Goal: Communication & Community: Connect with others

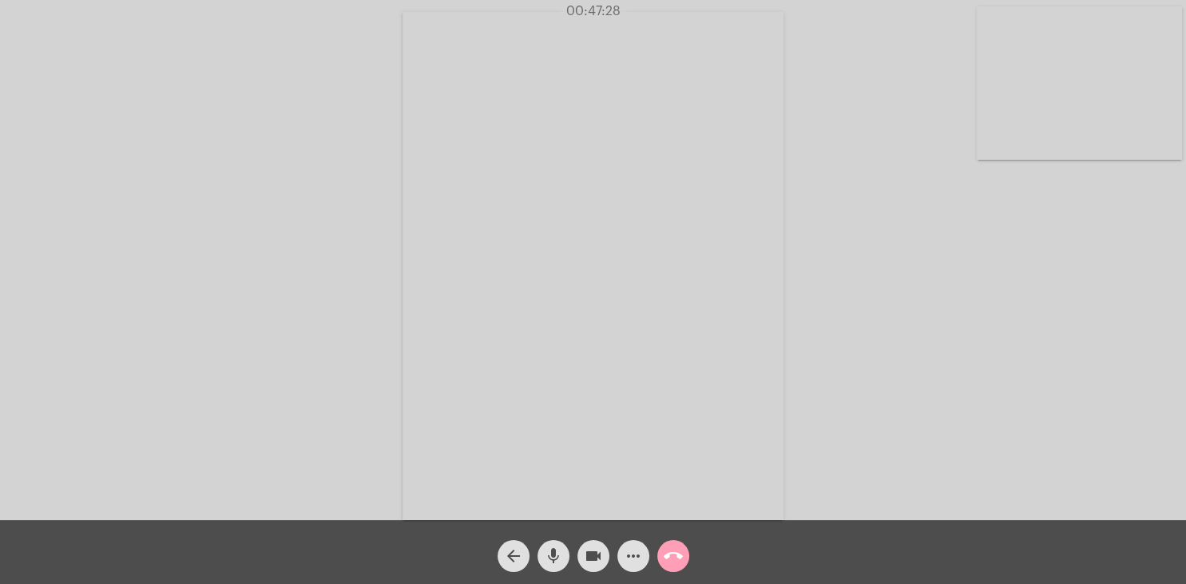
click at [670, 557] on mat-icon "call_end" at bounding box center [673, 555] width 19 height 19
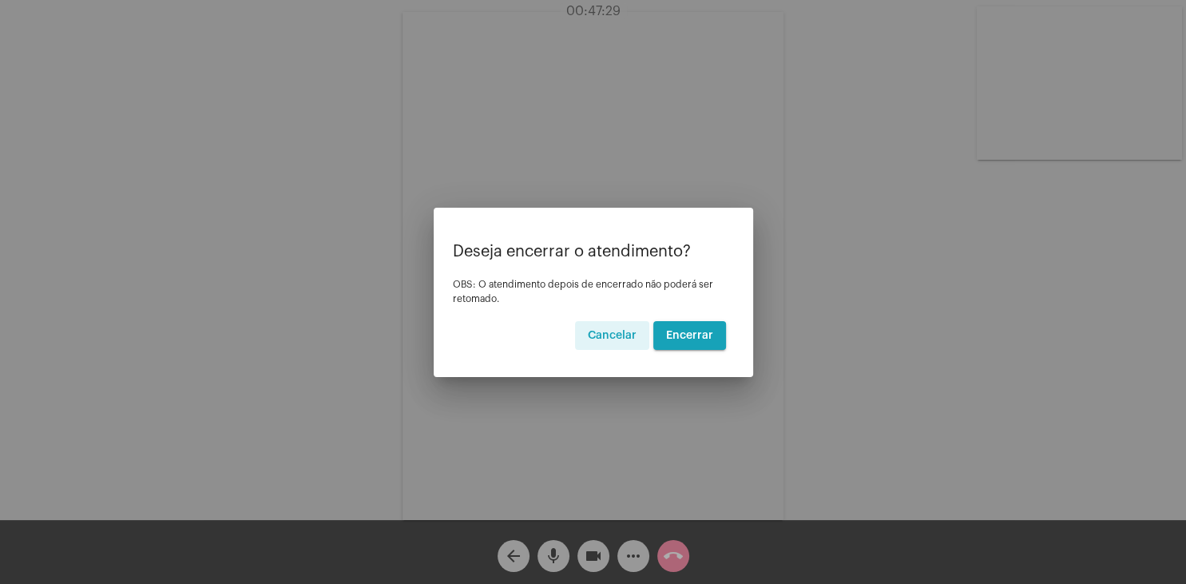
click at [712, 327] on button "Encerrar" at bounding box center [689, 335] width 73 height 29
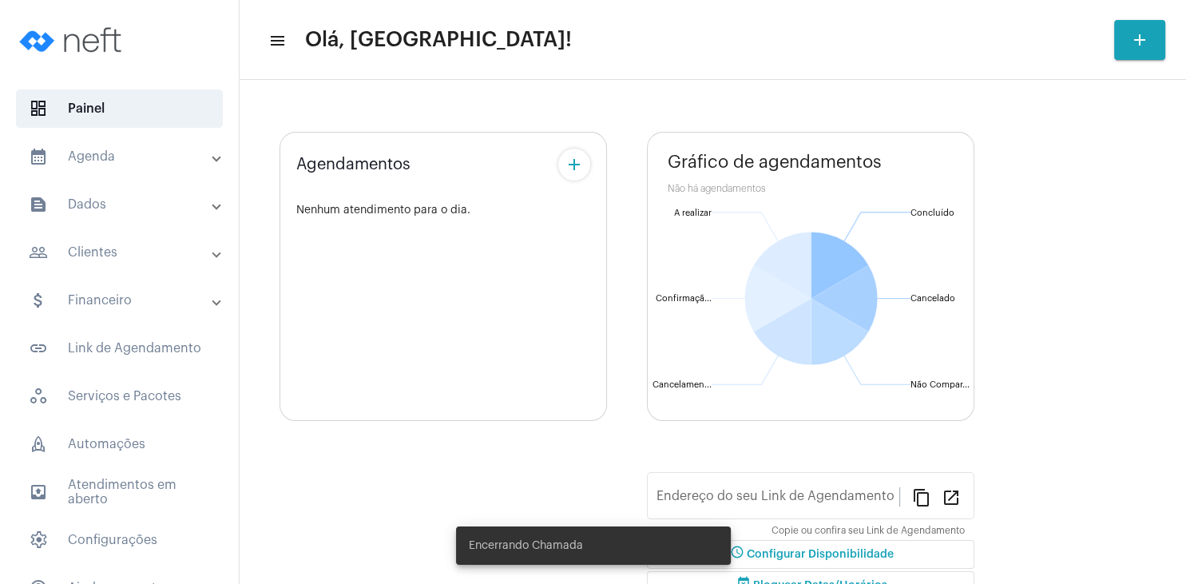
type input "[URL][DOMAIN_NAME]"
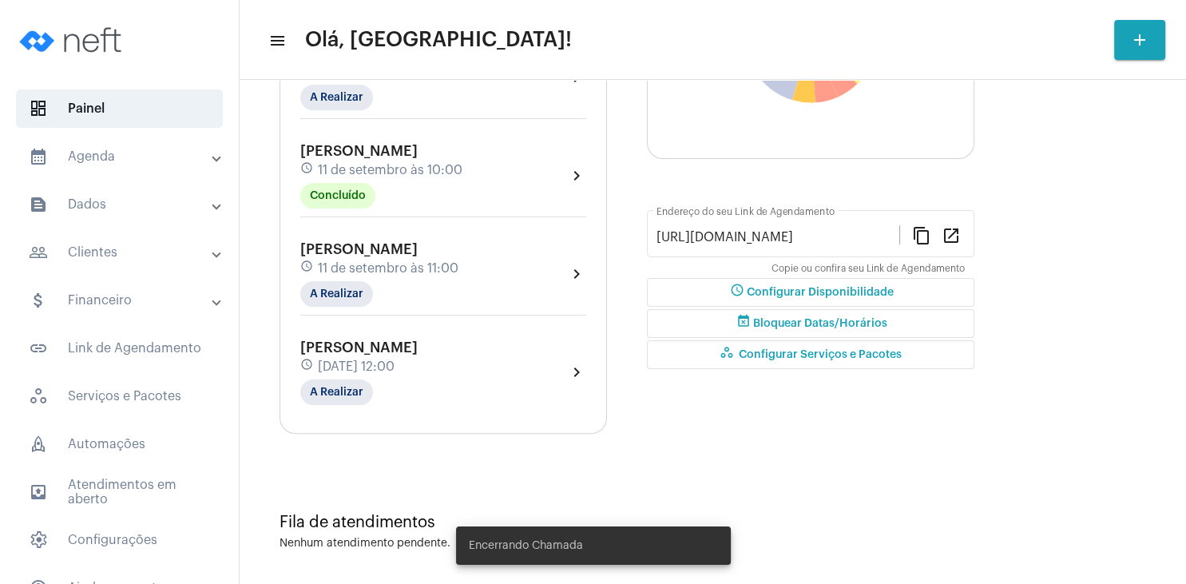
scroll to position [316, 0]
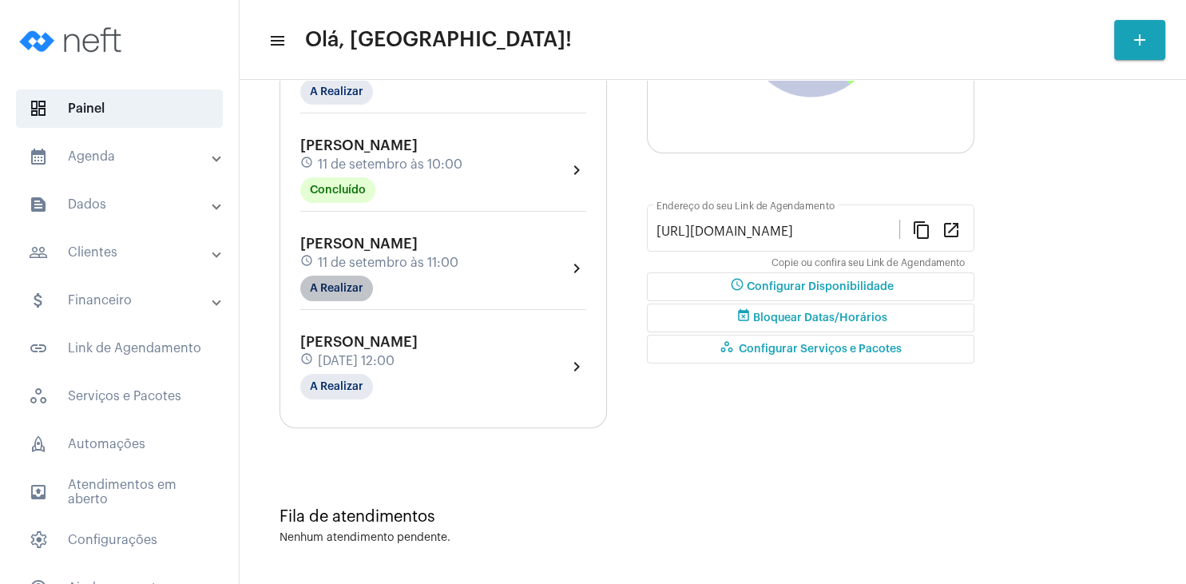
click at [353, 286] on mat-chip "A Realizar" at bounding box center [336, 289] width 73 height 26
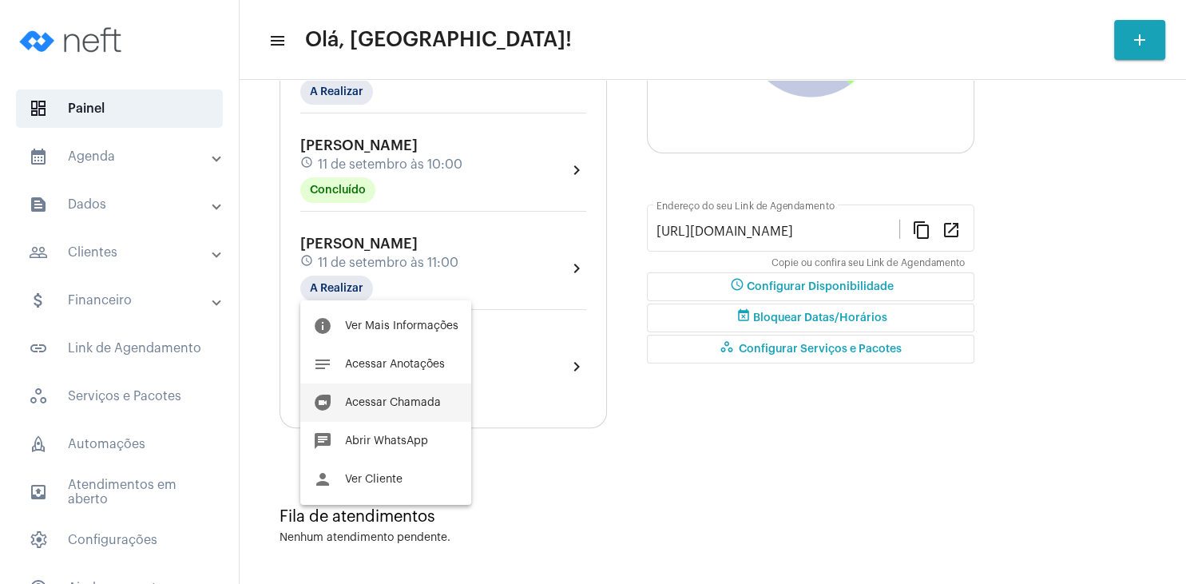
click at [417, 401] on span "Acessar Chamada" at bounding box center [393, 402] width 96 height 11
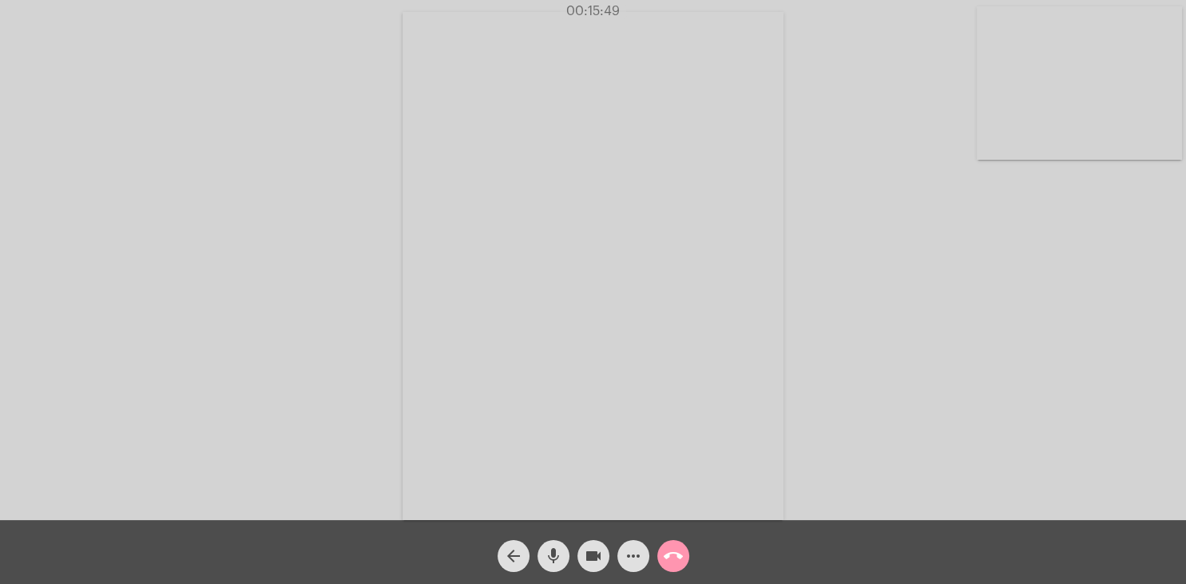
click at [938, 239] on div "Acessando Câmera e Microfone..." at bounding box center [593, 264] width 1183 height 520
